Goal: Task Accomplishment & Management: Manage account settings

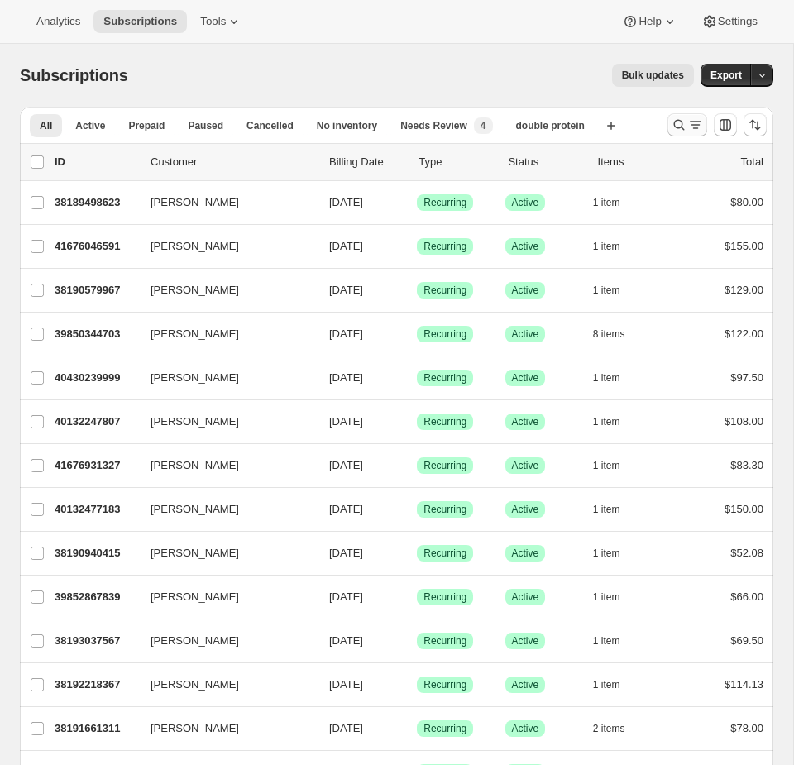
click at [672, 120] on icon "Search and filter results" at bounding box center [679, 125] width 17 height 17
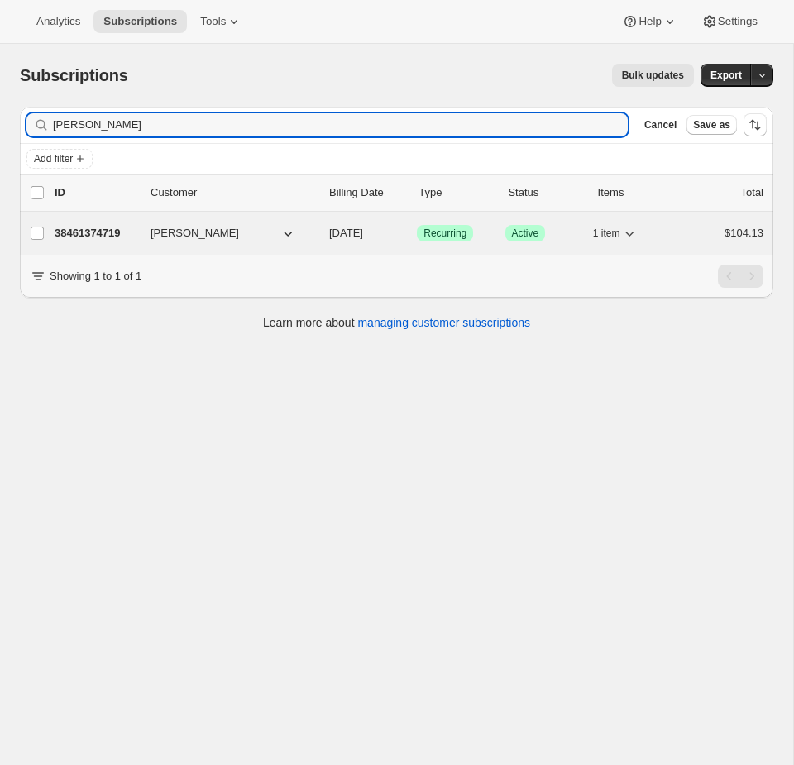
type input "Kelli Zunin"
click at [528, 232] on span "Active" at bounding box center [525, 233] width 27 height 13
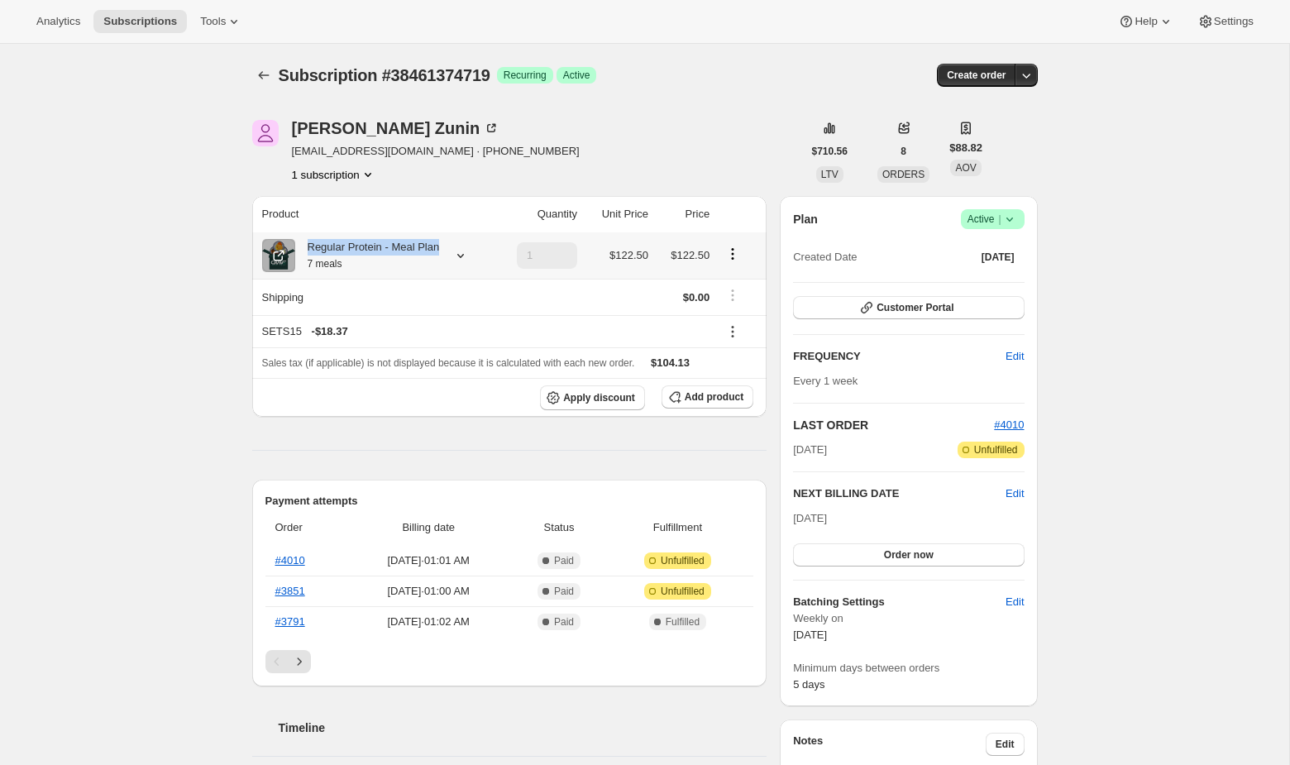
drag, startPoint x: 333, startPoint y: 259, endPoint x: 310, endPoint y: 246, distance: 26.3
click at [310, 246] on div "Regular Protein - Meal Plan 7 meals" at bounding box center [367, 255] width 145 height 33
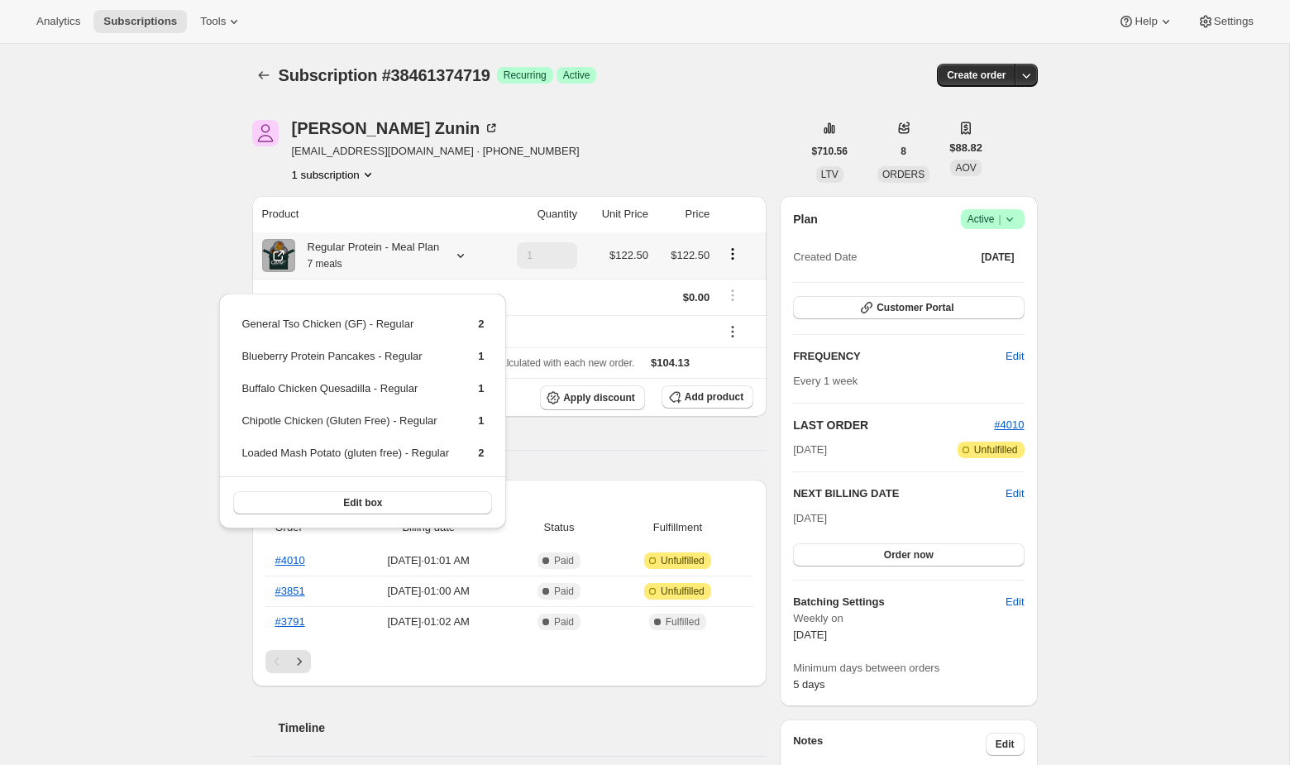
copy div "Regular Protein - Meal Plan"
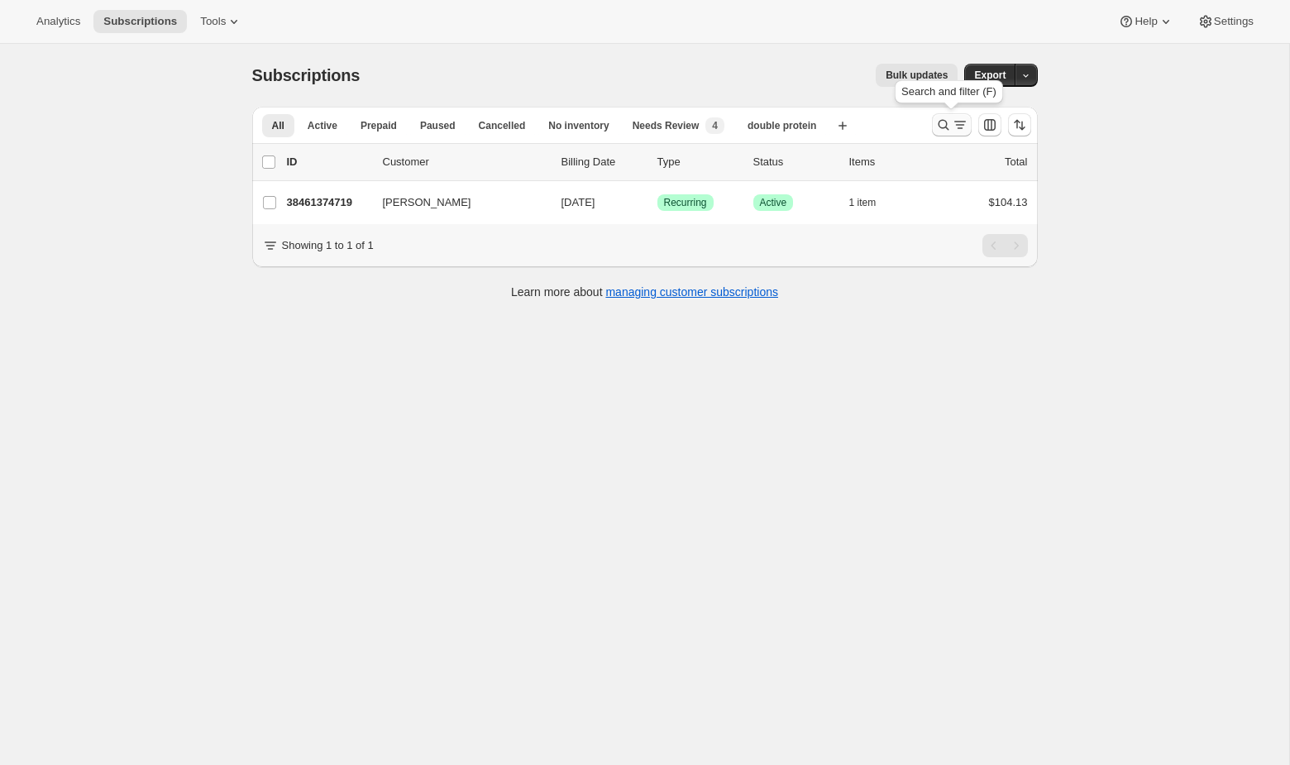
click at [793, 127] on icon "Search and filter results" at bounding box center [943, 125] width 17 height 17
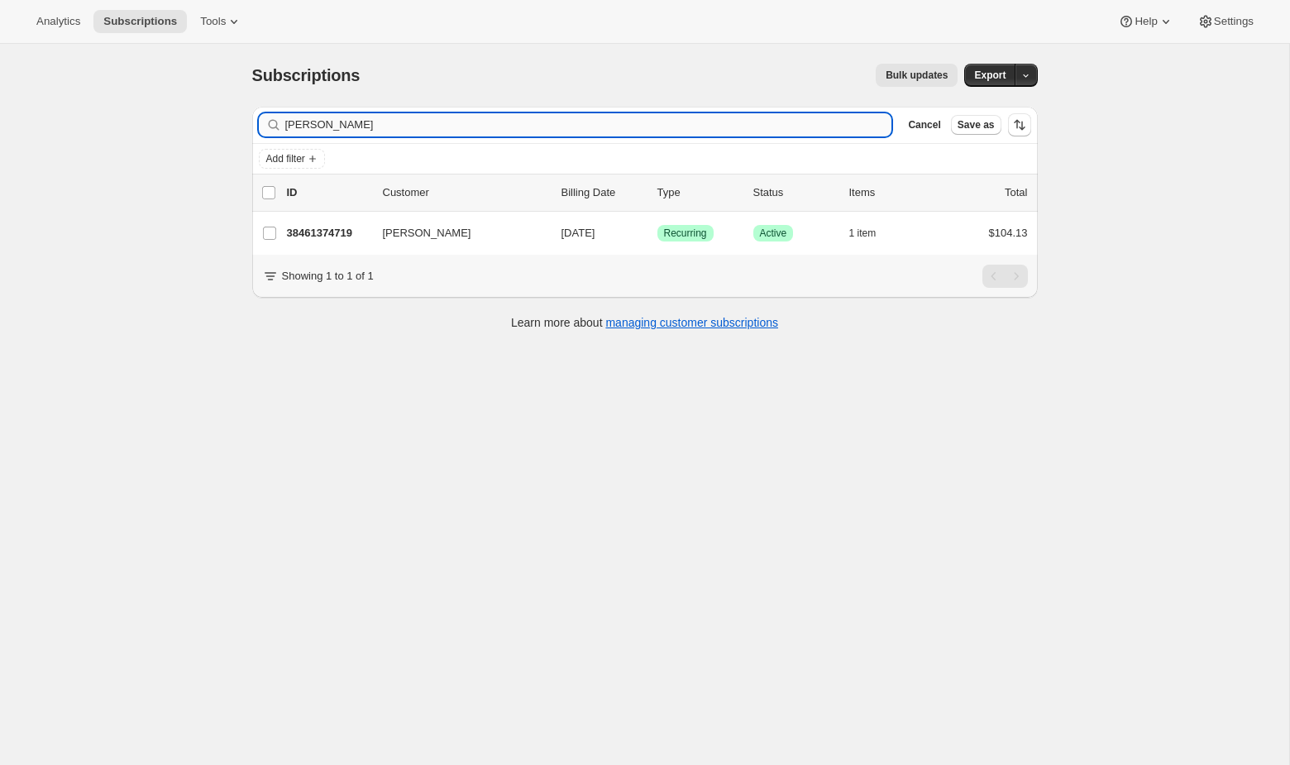
click at [432, 127] on input "Kelli Zunin" at bounding box center [588, 124] width 607 height 23
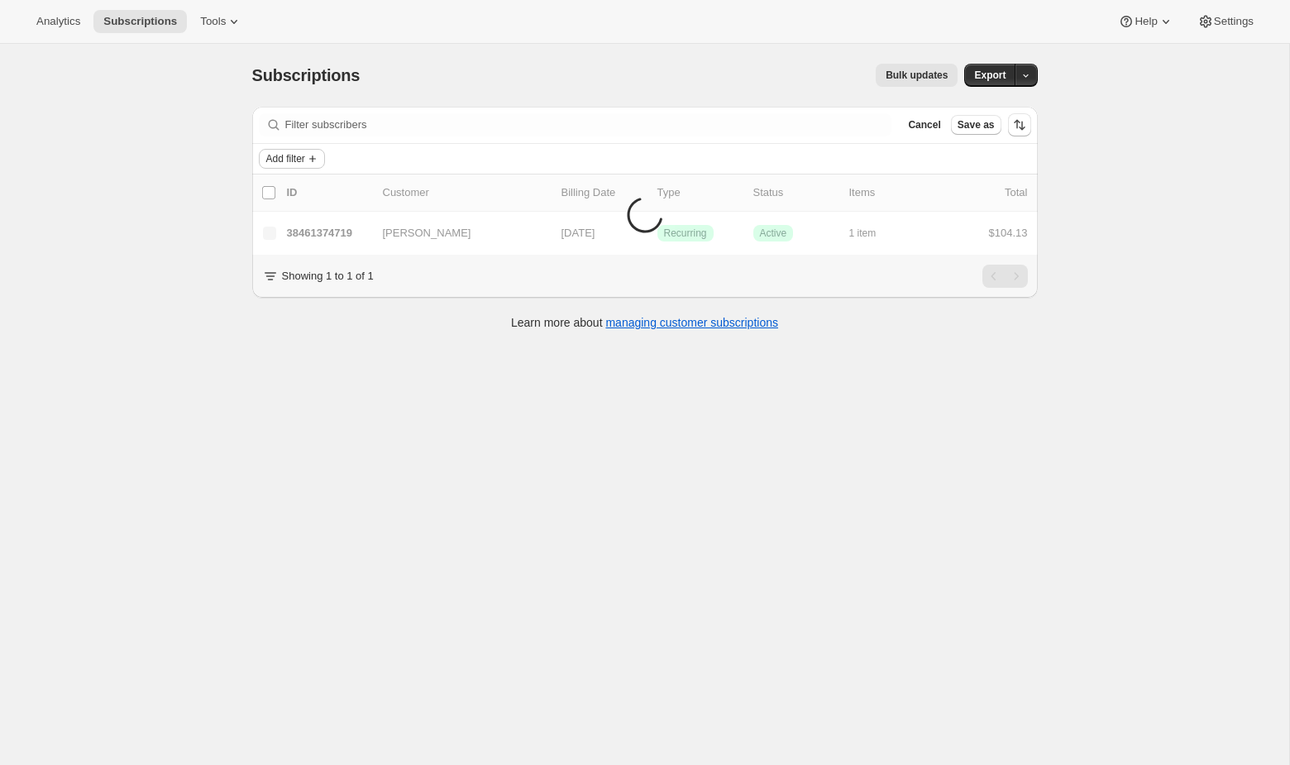
click at [309, 155] on button "Add filter" at bounding box center [292, 159] width 66 height 20
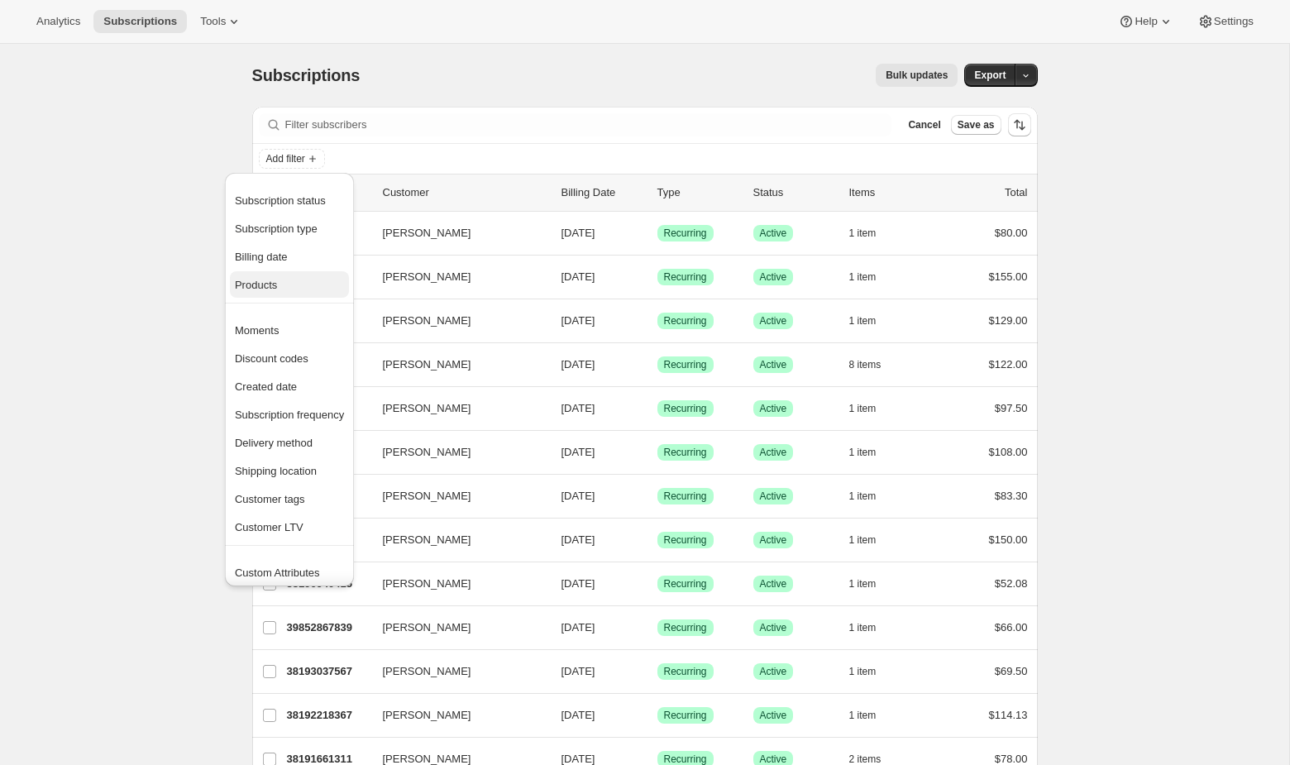
click at [275, 291] on span "Products" at bounding box center [289, 285] width 109 height 17
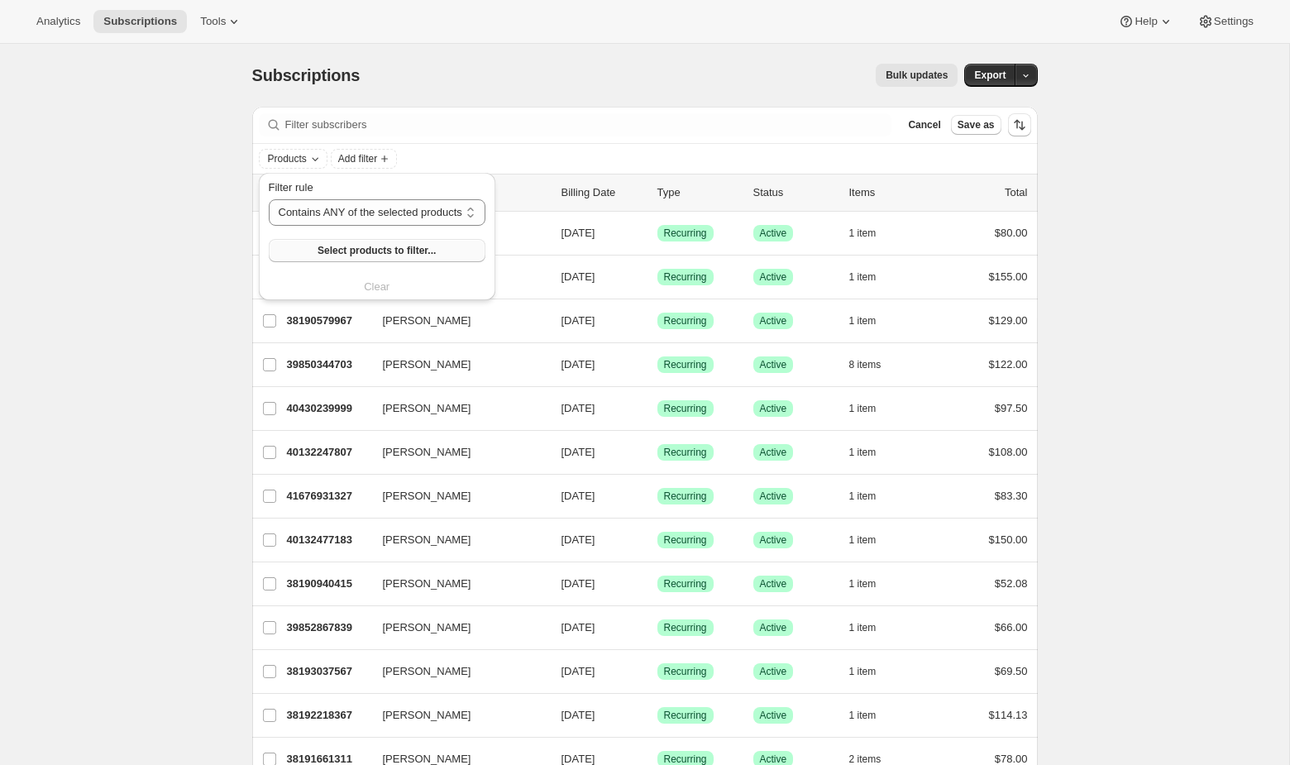
click at [338, 256] on span "Select products to filter..." at bounding box center [377, 250] width 118 height 13
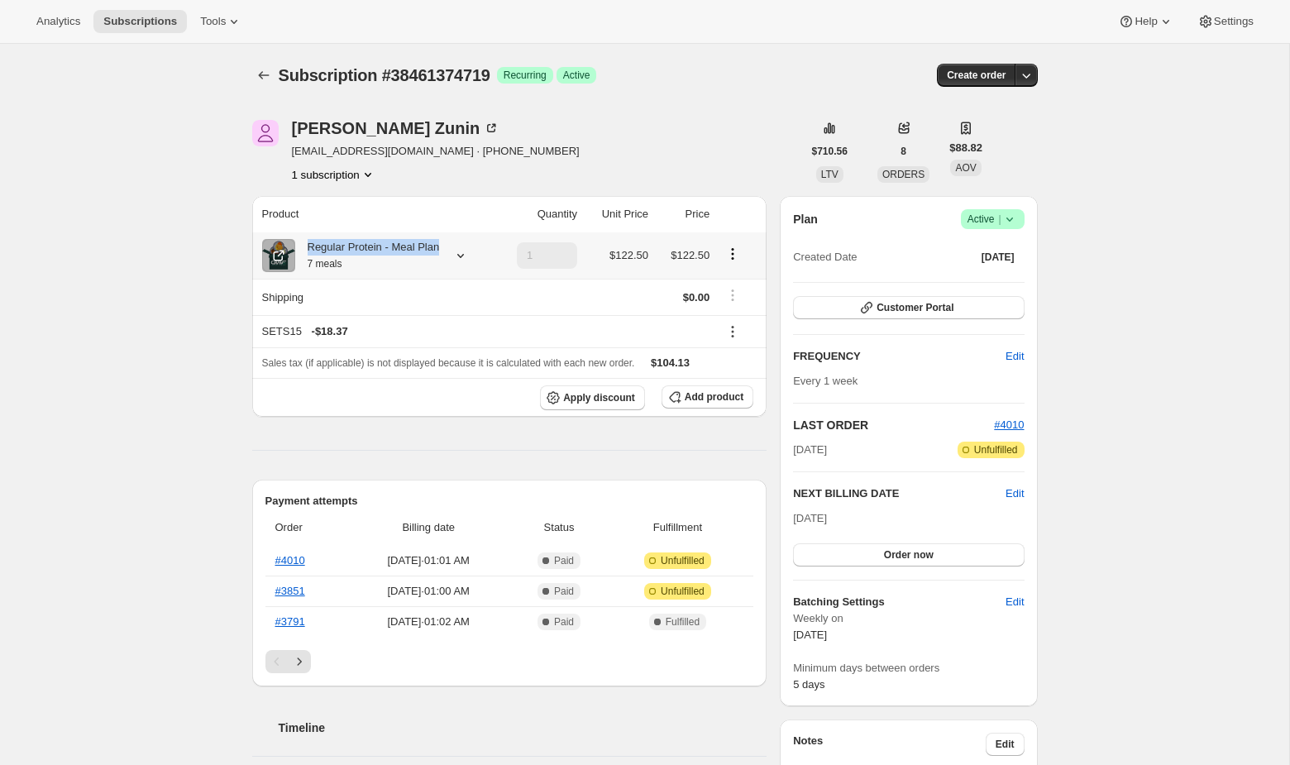
drag, startPoint x: 342, startPoint y: 265, endPoint x: 305, endPoint y: 249, distance: 39.6
click at [305, 249] on div "Regular Protein - Meal Plan 7 meals" at bounding box center [367, 255] width 145 height 33
copy div "Regular Protein - Meal Plan"
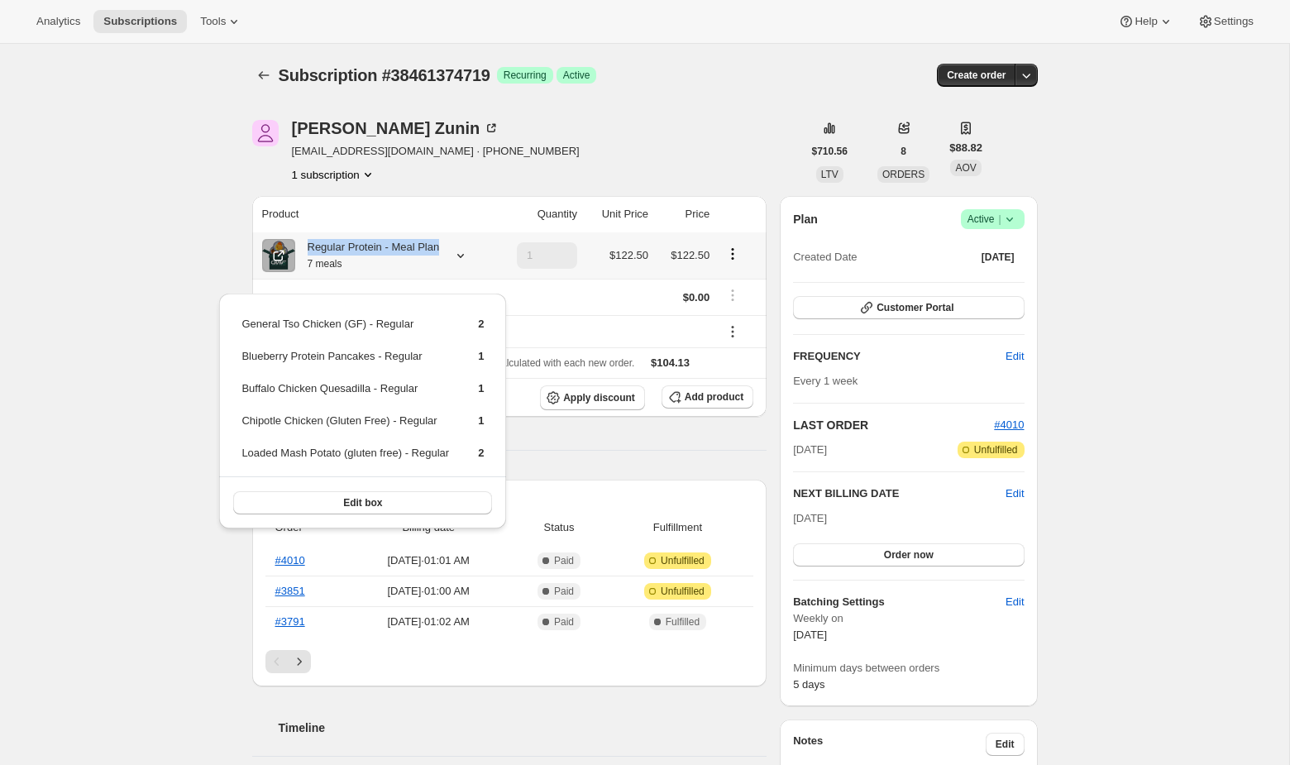
drag, startPoint x: 338, startPoint y: 257, endPoint x: 304, endPoint y: 249, distance: 34.9
click at [304, 249] on div "Regular Protein - Meal Plan 7 meals" at bounding box center [367, 255] width 145 height 33
copy div "Regular Protein - Meal Plan"
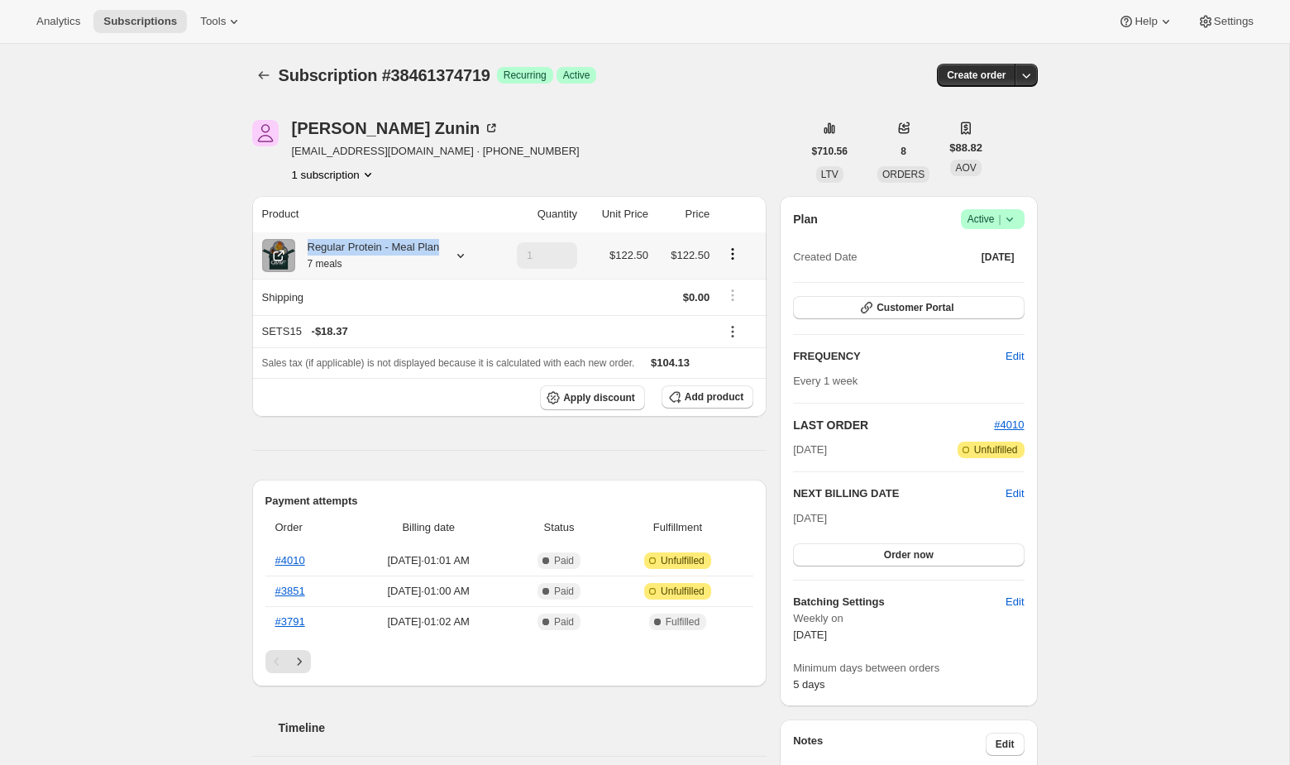
drag, startPoint x: 326, startPoint y: 264, endPoint x: 308, endPoint y: 251, distance: 22.5
click at [308, 251] on div "Regular Protein - Meal Plan 7 meals" at bounding box center [367, 255] width 145 height 33
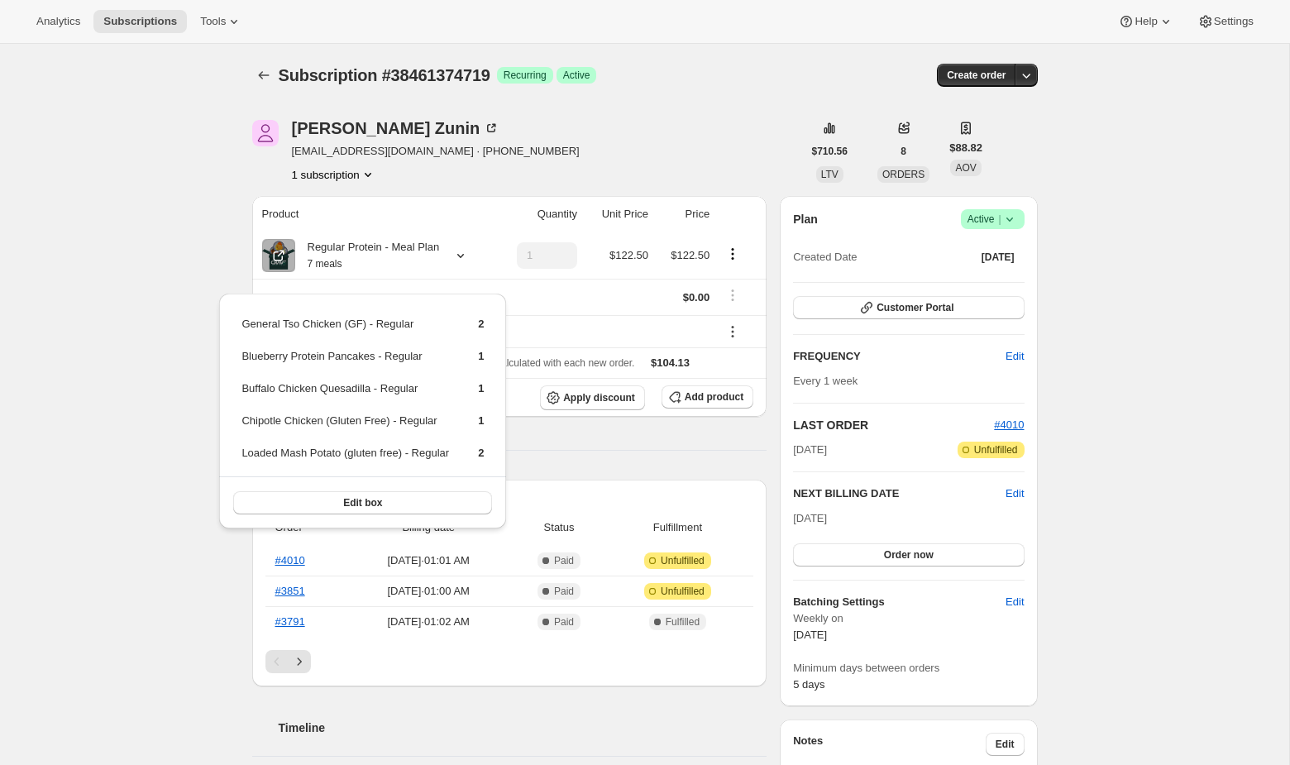
click at [566, 105] on div "Subscription #38461374719. This page is ready Subscription #38461374719 Success…" at bounding box center [645, 75] width 786 height 63
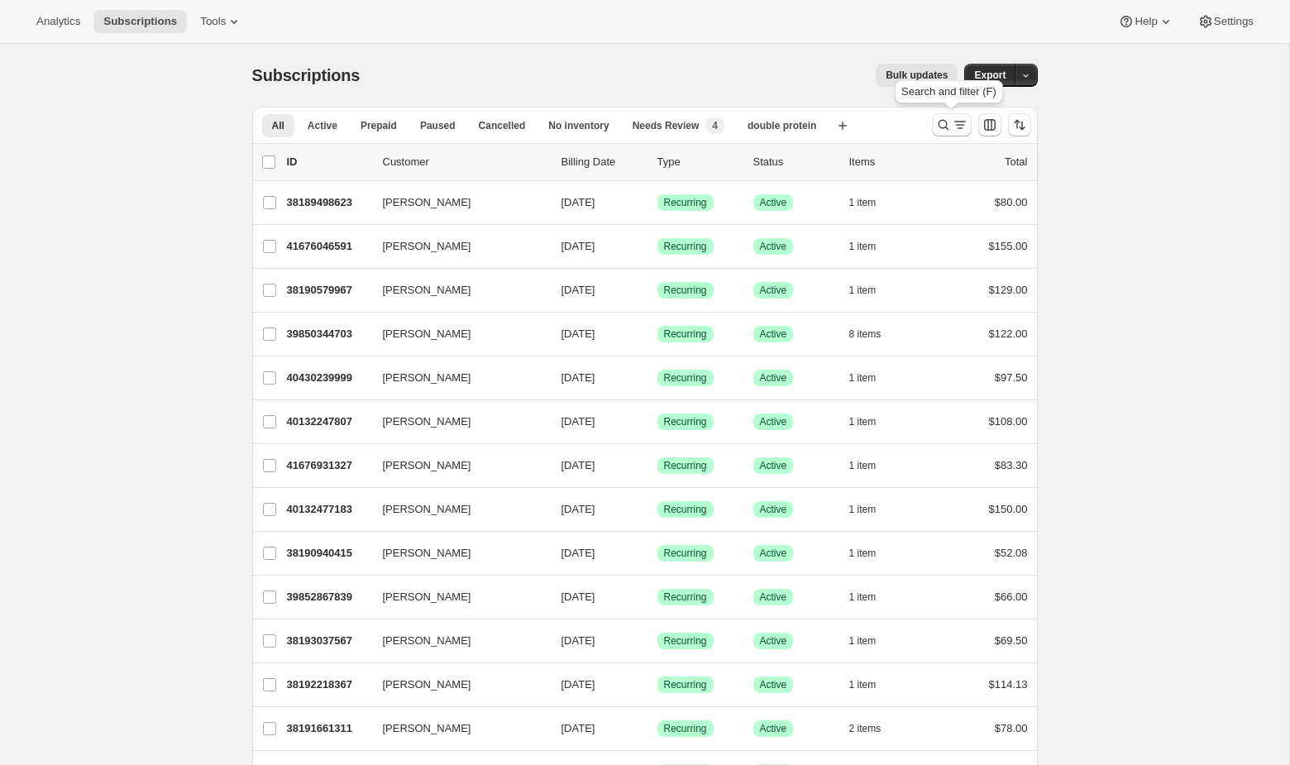
click at [793, 122] on icon "Search and filter results" at bounding box center [943, 125] width 17 height 17
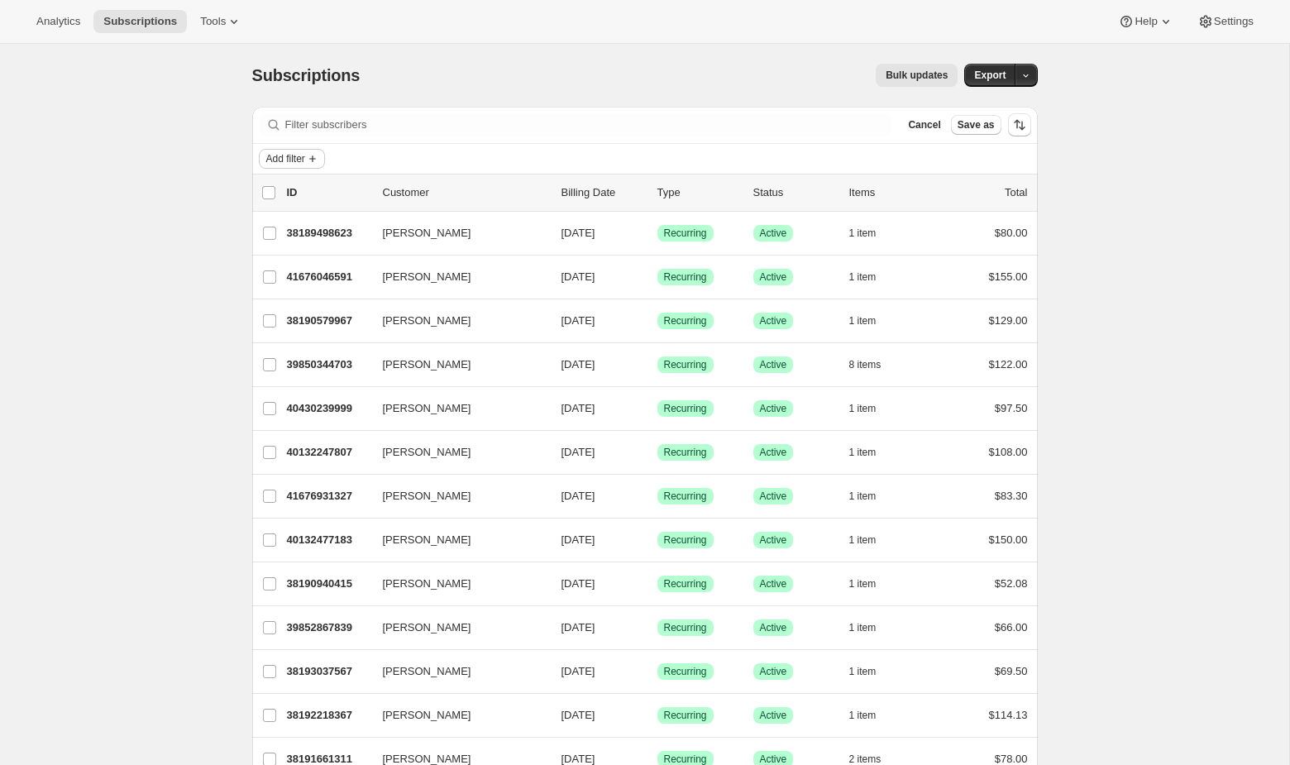
click at [318, 155] on icon "Add filter" at bounding box center [312, 158] width 13 height 13
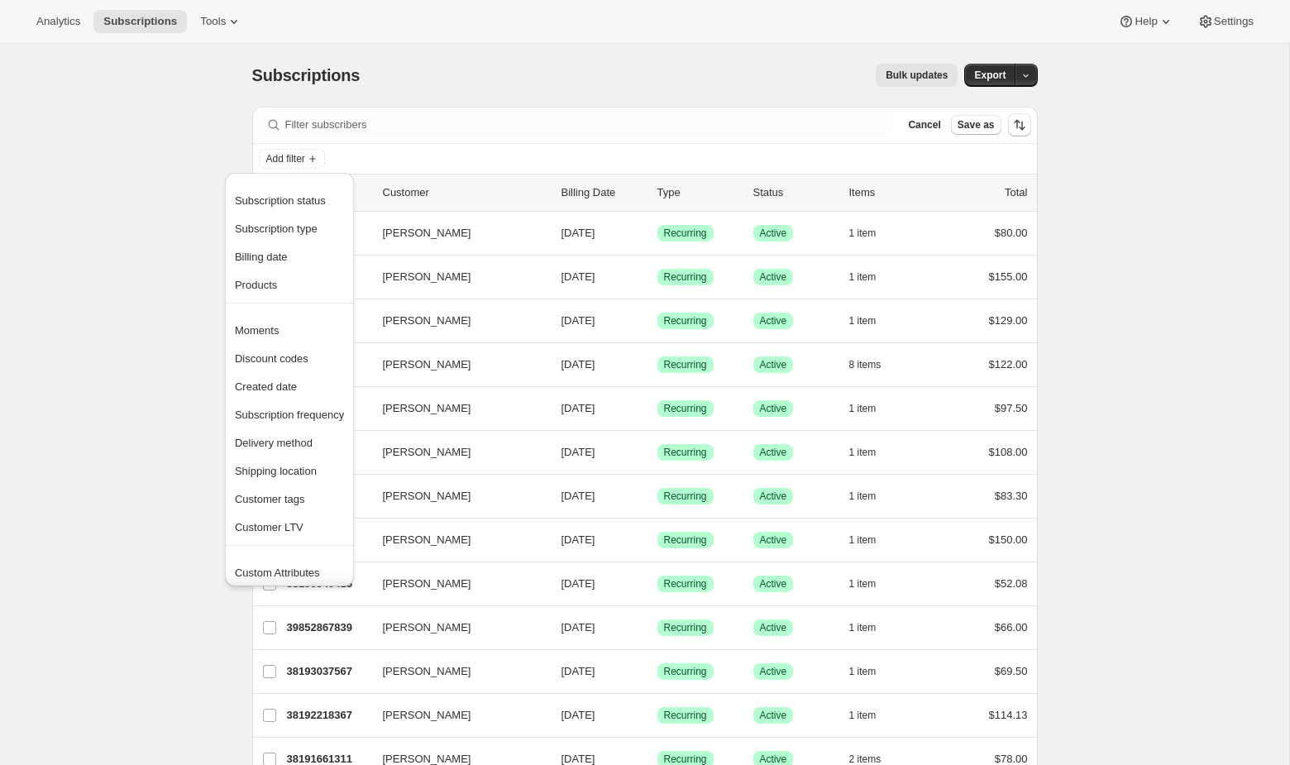
click at [286, 298] on div "Subscription status Subscription type Billing date Products" at bounding box center [289, 245] width 129 height 116
click at [284, 289] on span "Products" at bounding box center [289, 285] width 109 height 17
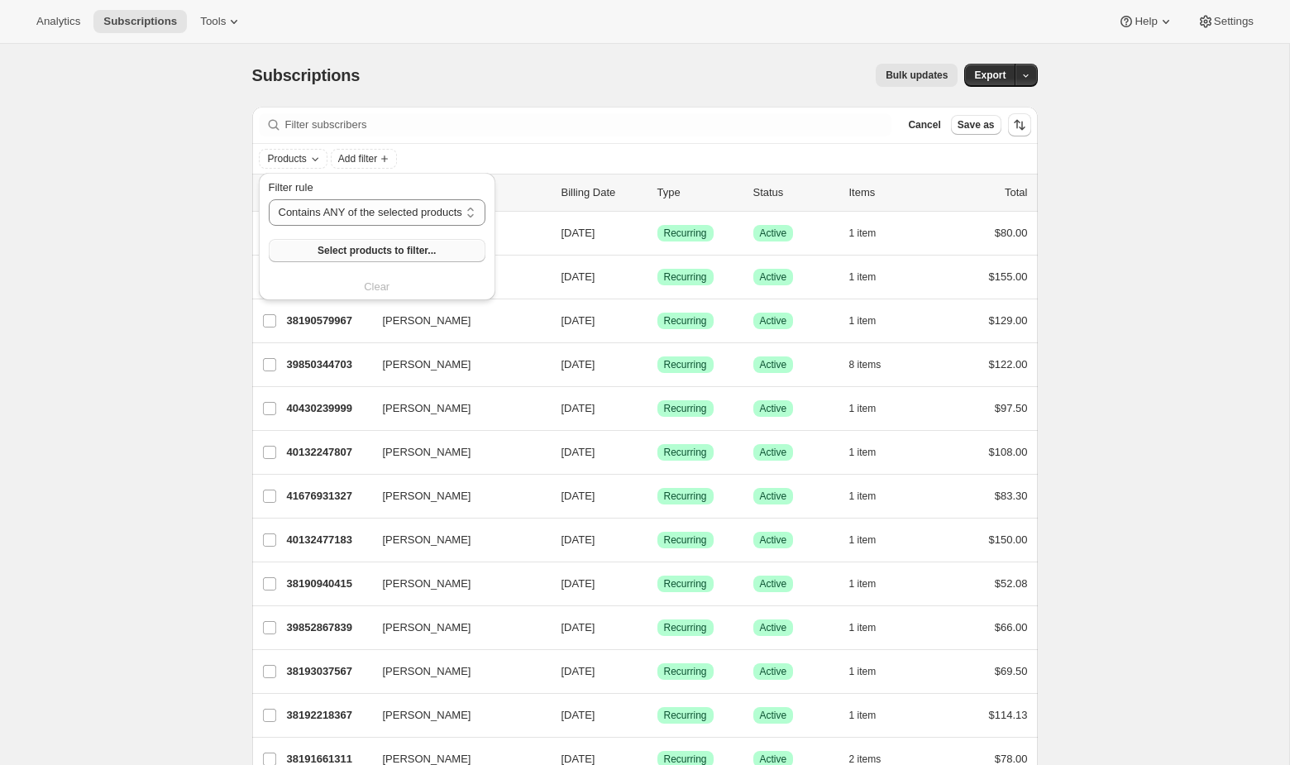
click at [327, 256] on span "Select products to filter..." at bounding box center [377, 250] width 118 height 13
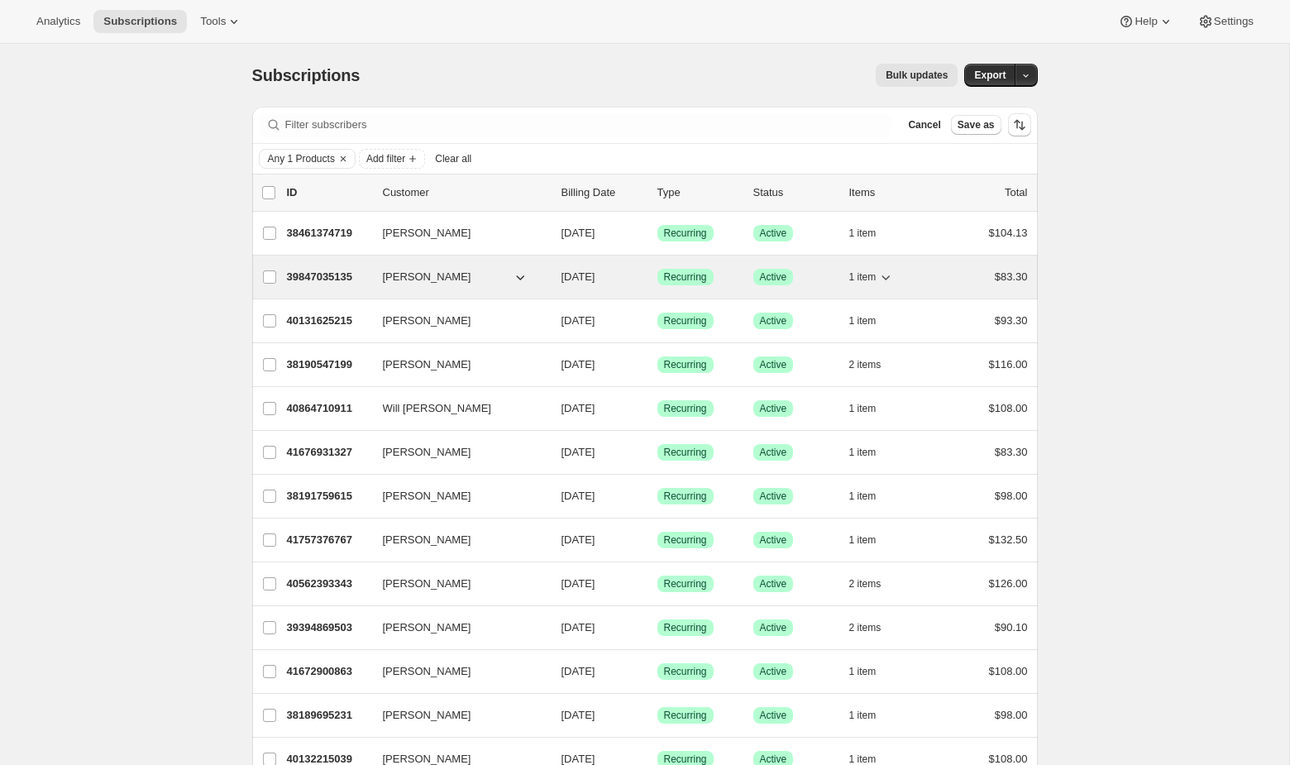
click at [793, 274] on p "Success Active" at bounding box center [794, 277] width 83 height 17
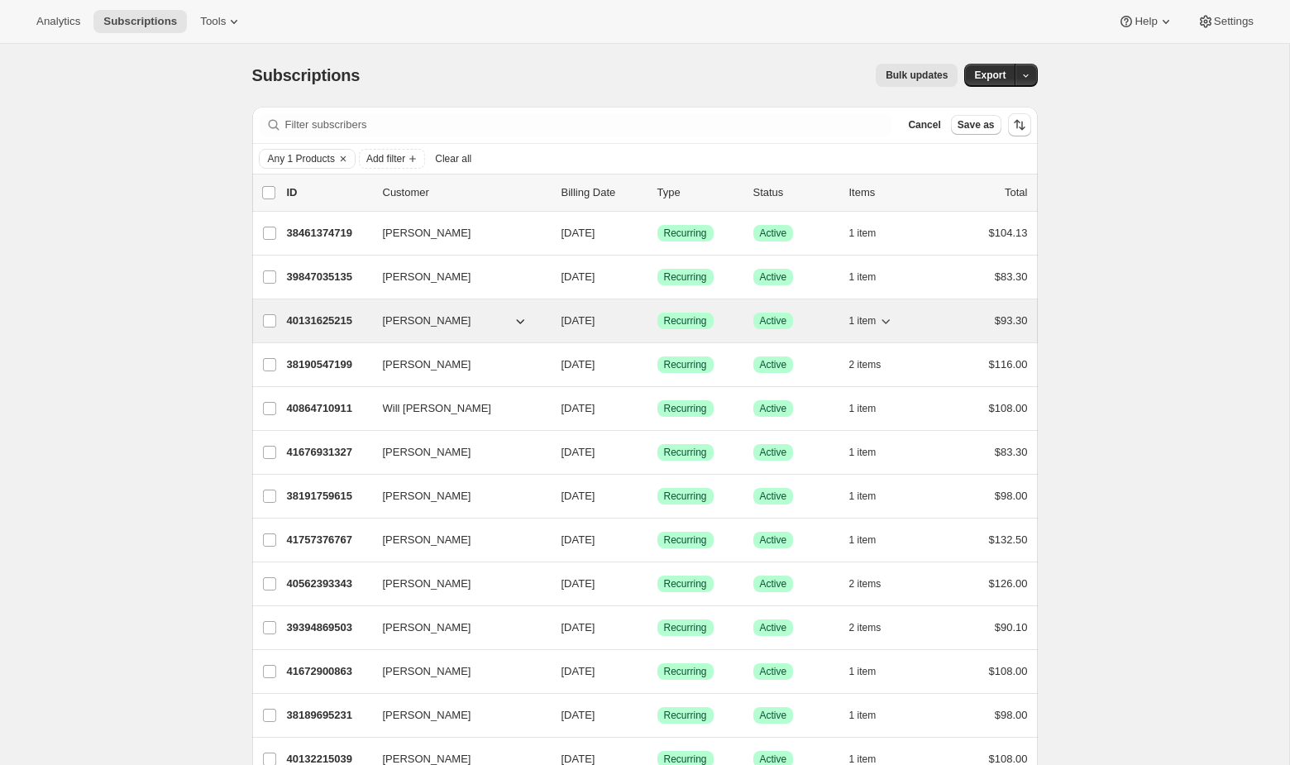
click at [793, 319] on icon "button" at bounding box center [885, 321] width 17 height 17
click at [793, 312] on div "40131625215 Leor Giladi 08/22/2025 Success Recurring Success Active 1 item $93.…" at bounding box center [657, 320] width 741 height 23
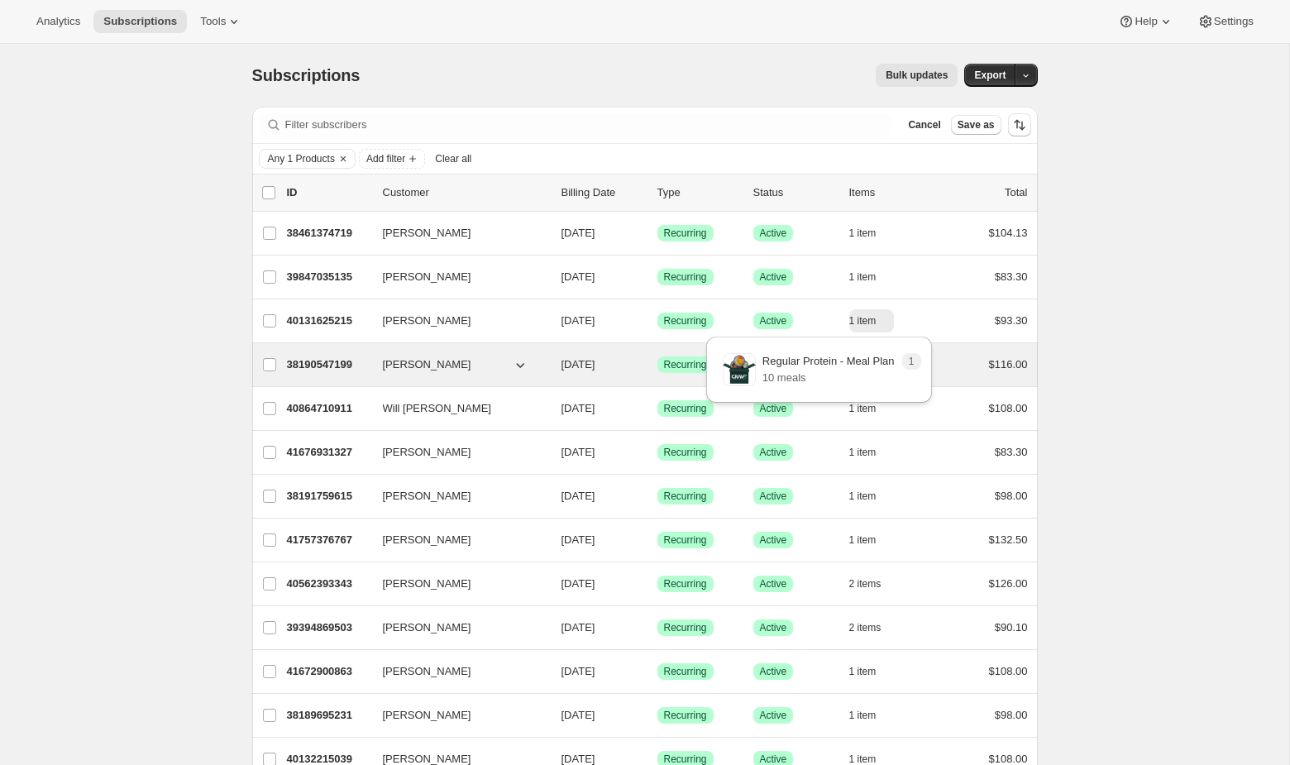
click at [575, 363] on span "08/22/2025" at bounding box center [578, 364] width 34 height 12
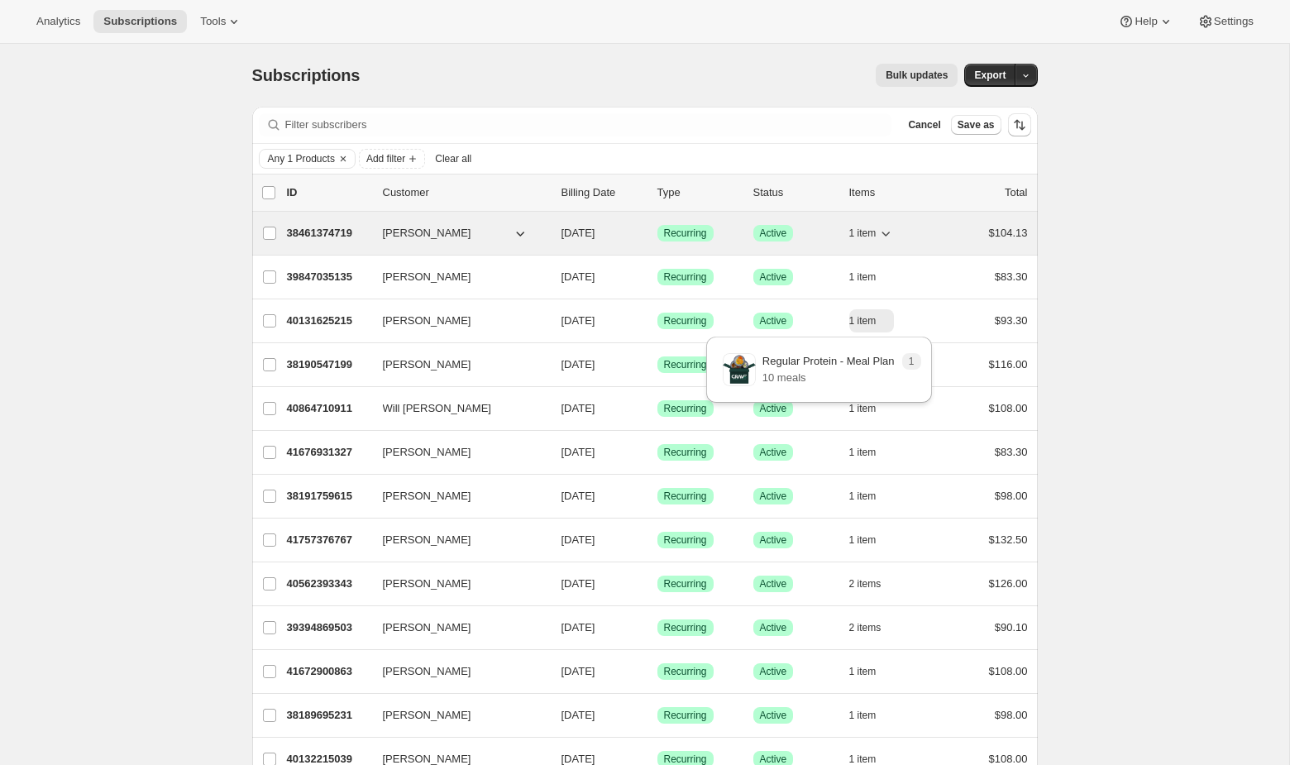
click at [793, 226] on p "Success Active" at bounding box center [794, 233] width 83 height 17
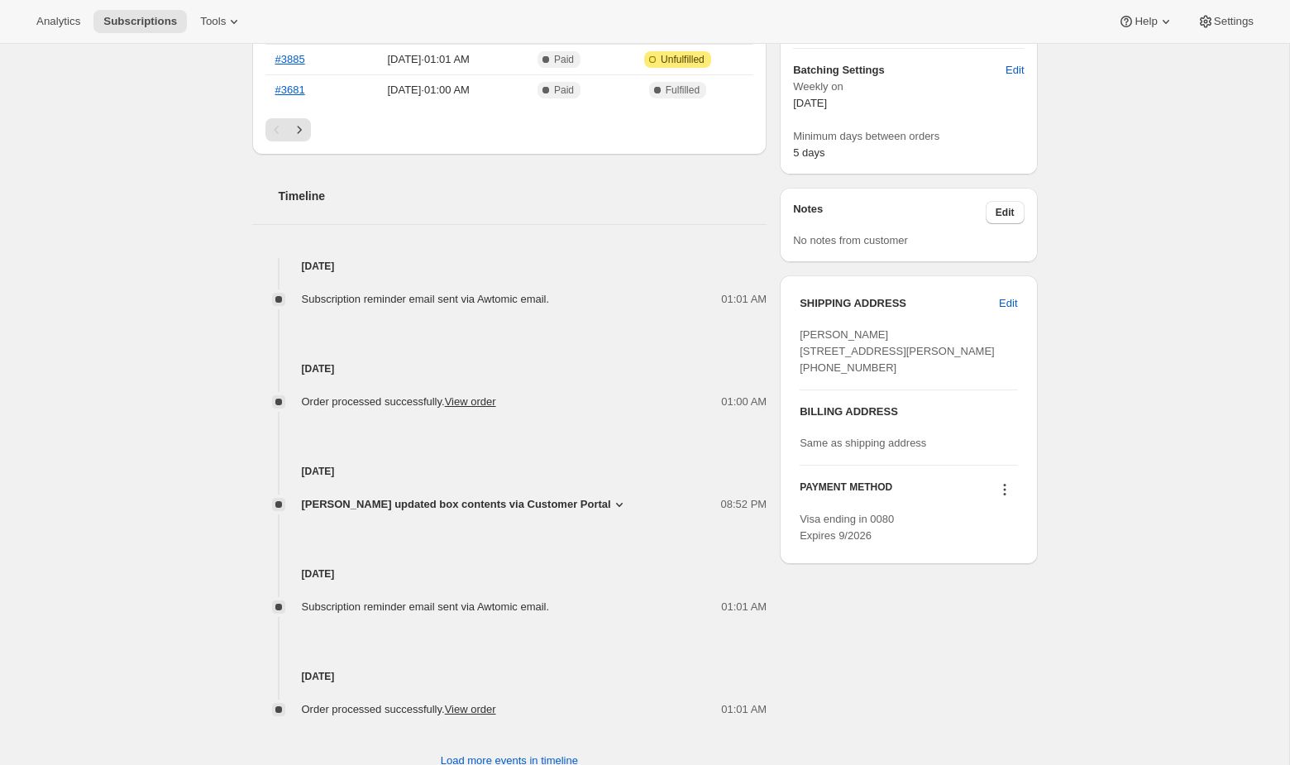
scroll to position [601, 0]
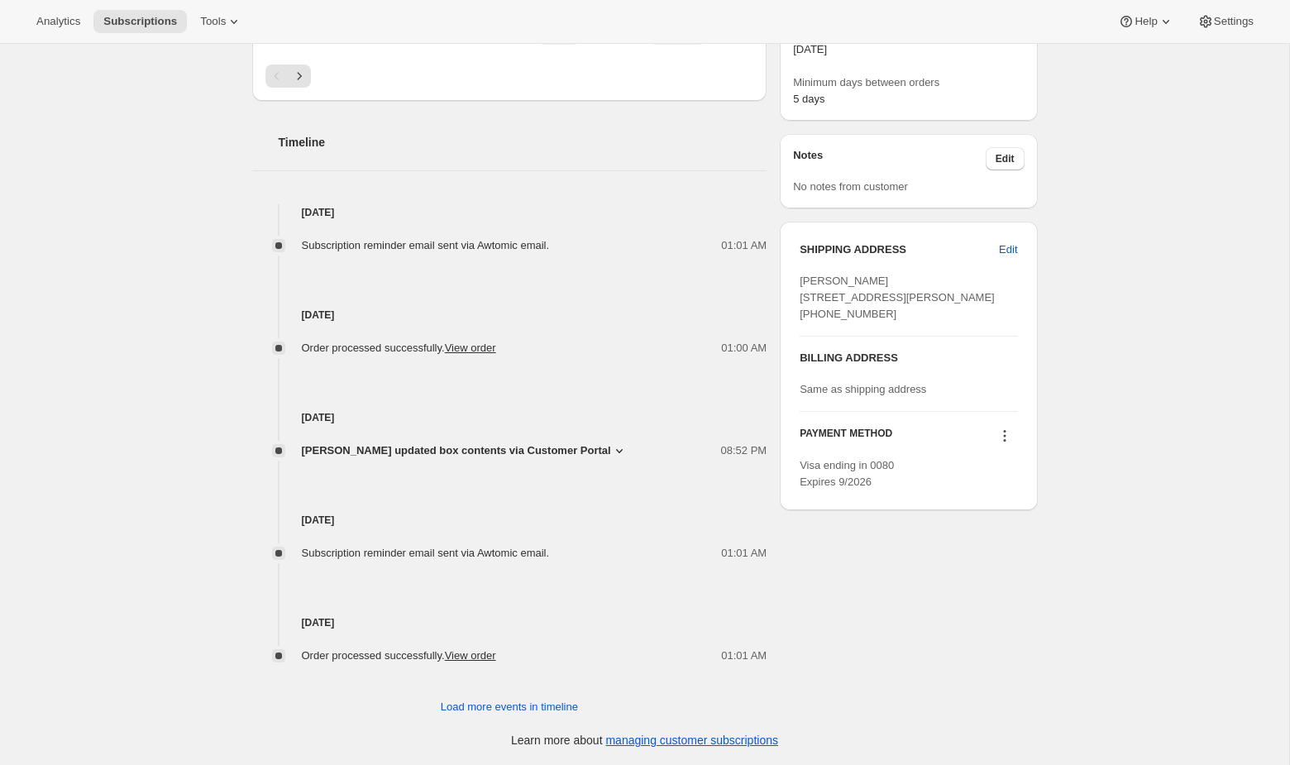
click at [580, 452] on span "Leor Giladi updated box contents via Customer Portal" at bounding box center [456, 450] width 309 height 17
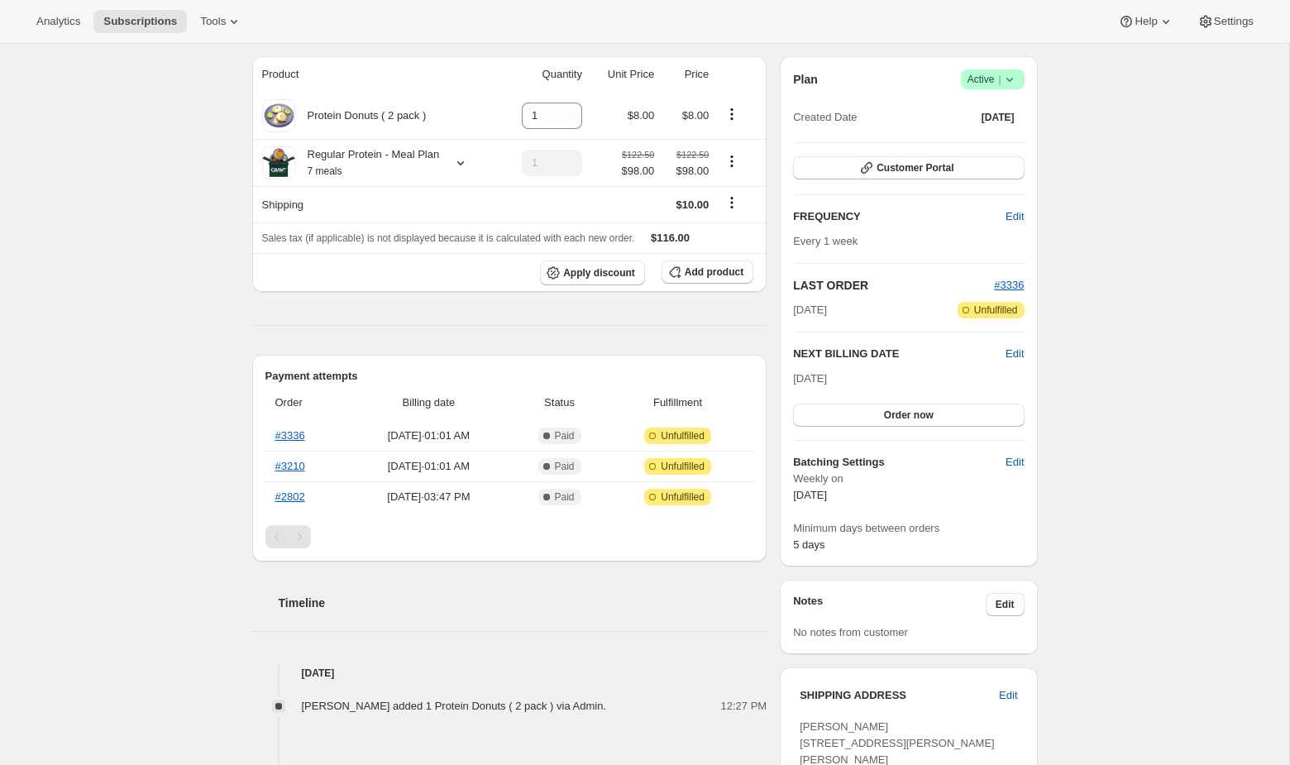
scroll to position [156, 0]
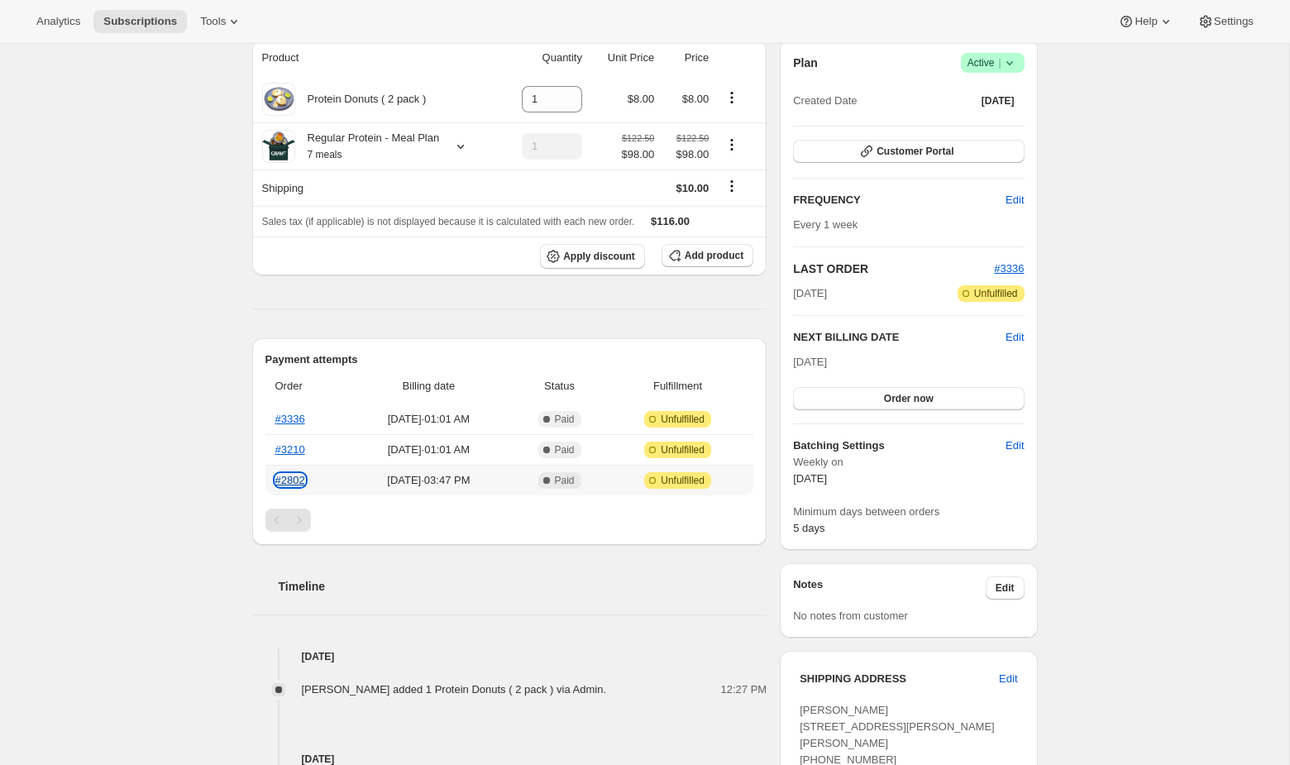
click at [294, 486] on link "#2802" at bounding box center [290, 480] width 30 height 12
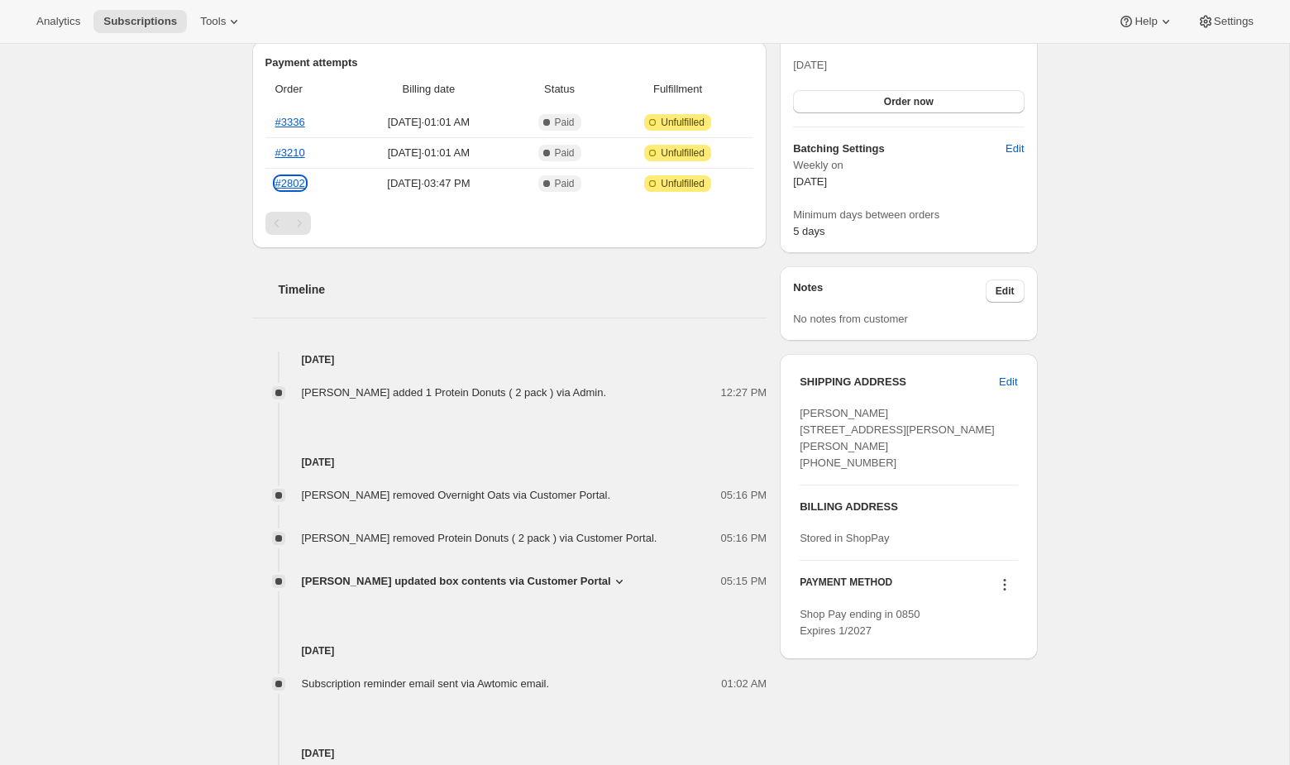
scroll to position [454, 0]
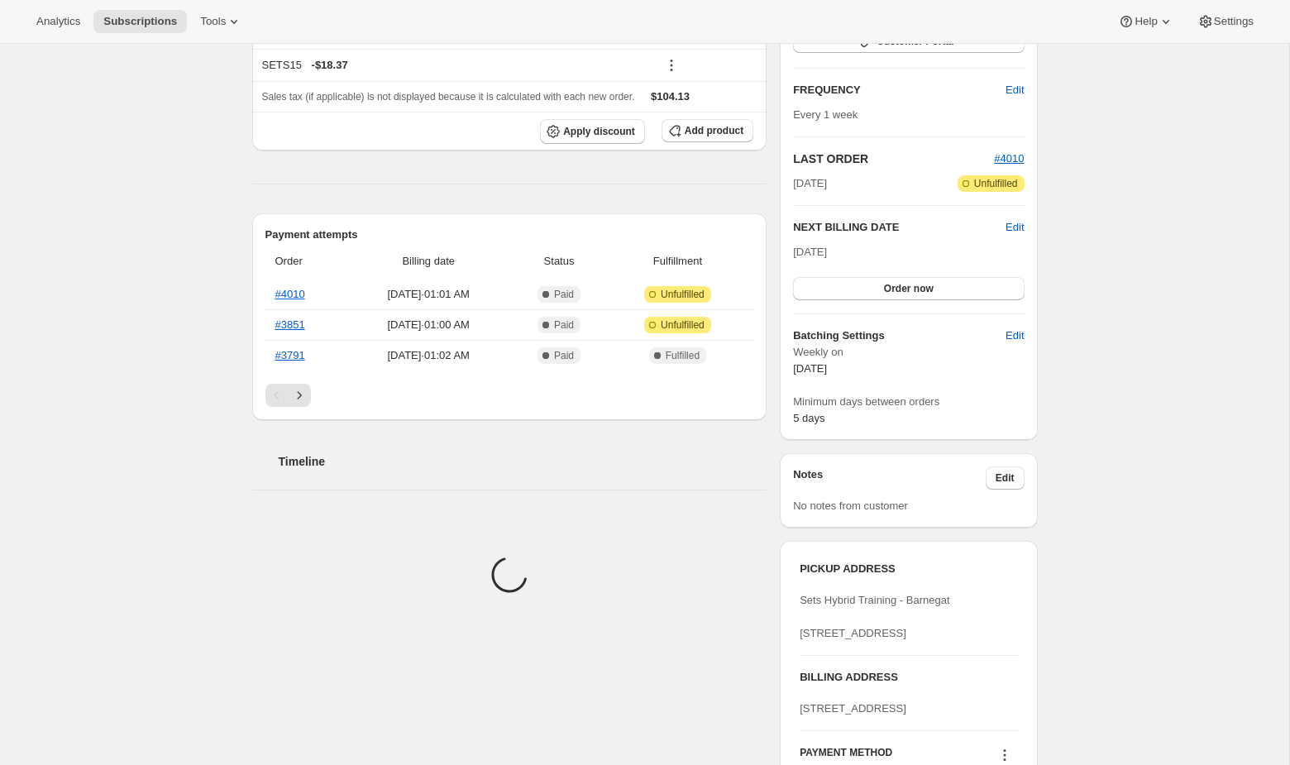
scroll to position [286, 0]
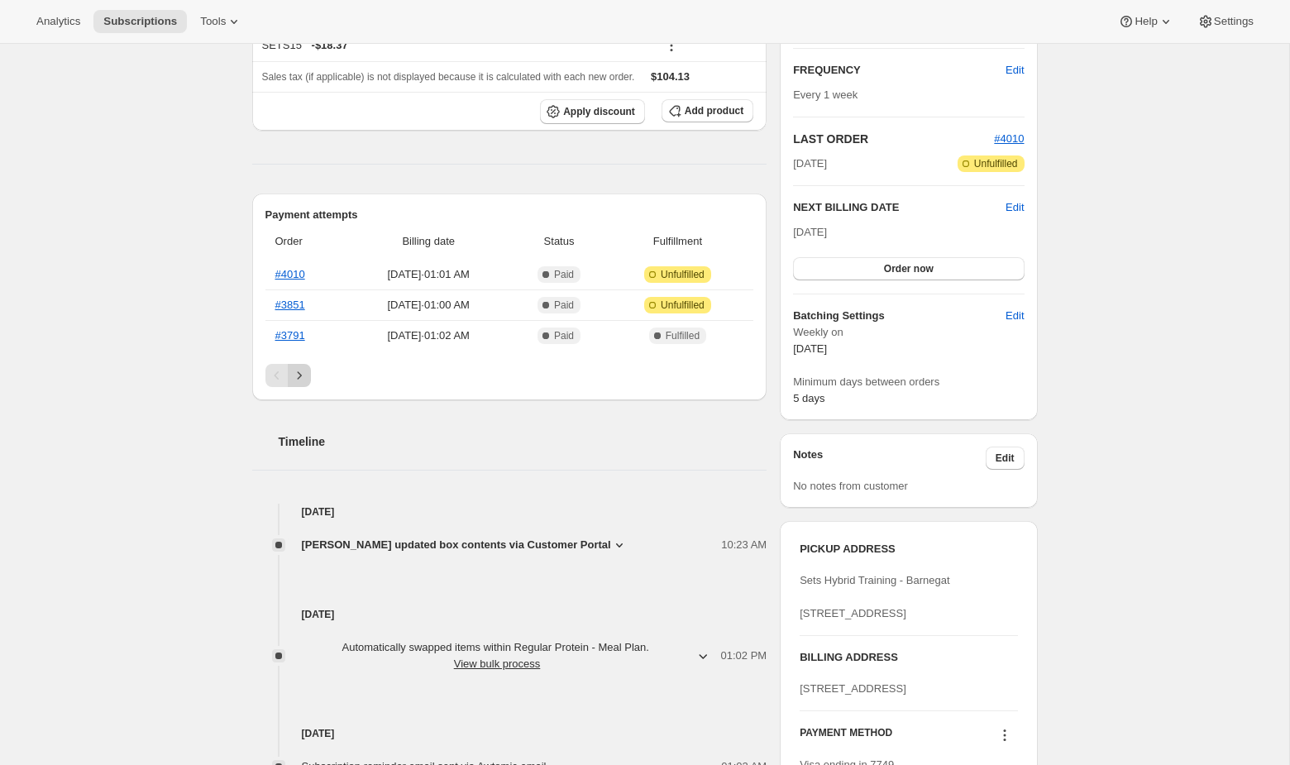
click at [303, 384] on icon "Next" at bounding box center [299, 375] width 17 height 17
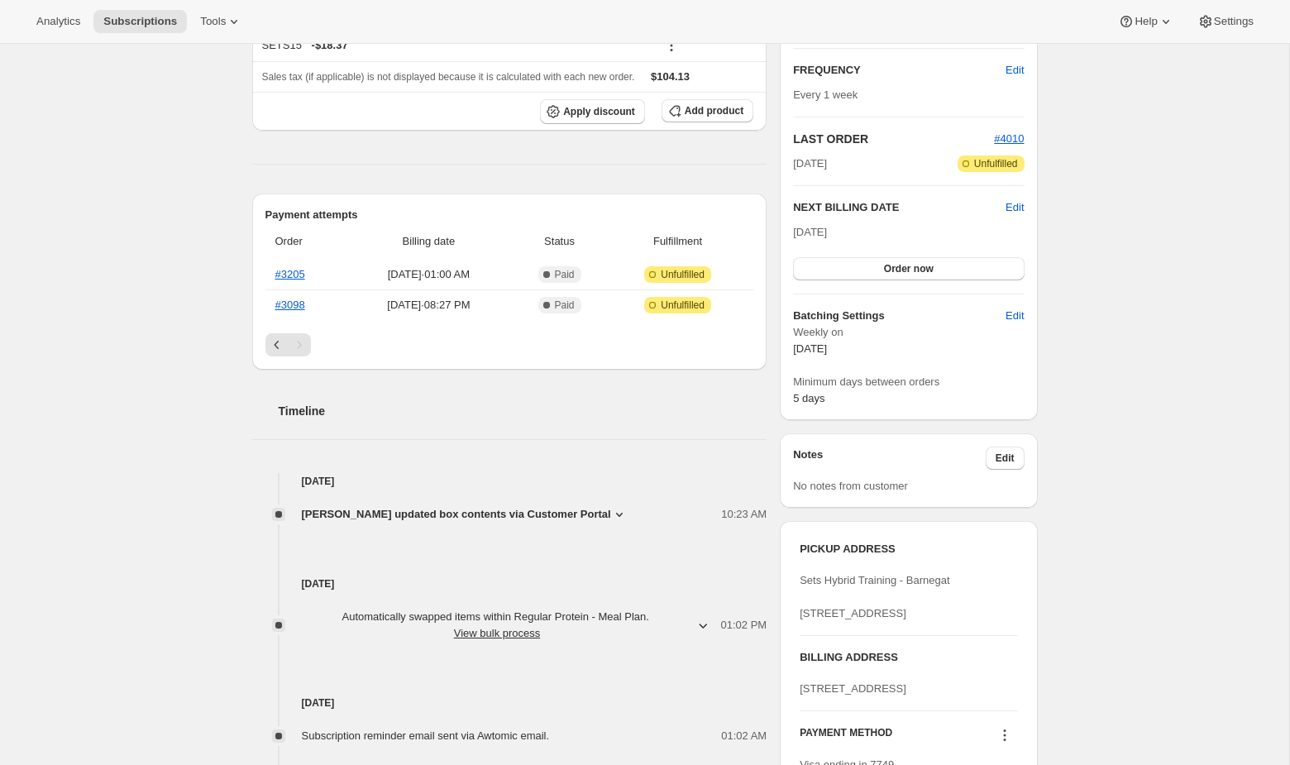
click at [300, 356] on div "Pagination" at bounding box center [299, 344] width 23 height 23
click at [266, 356] on button "Previous" at bounding box center [276, 344] width 23 height 23
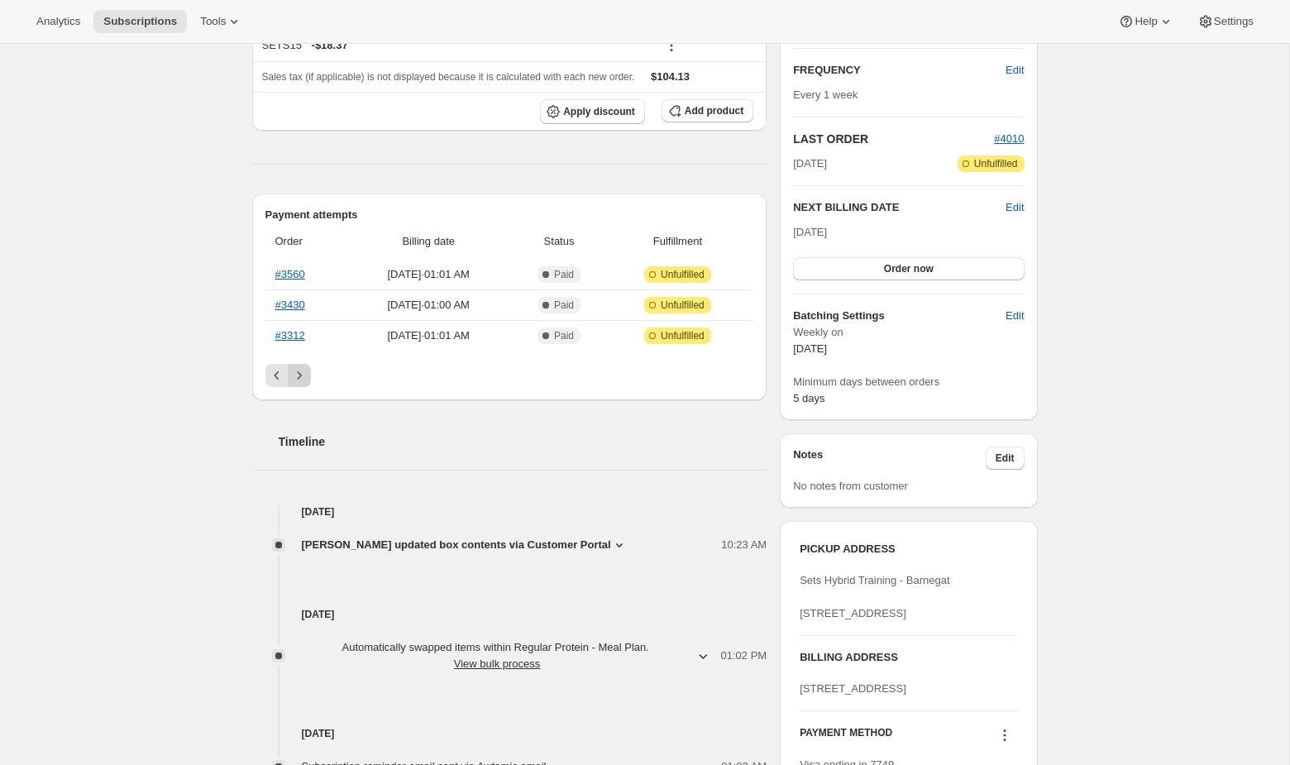
click at [299, 384] on icon "Next" at bounding box center [299, 375] width 17 height 17
